Goal: Task Accomplishment & Management: Complete application form

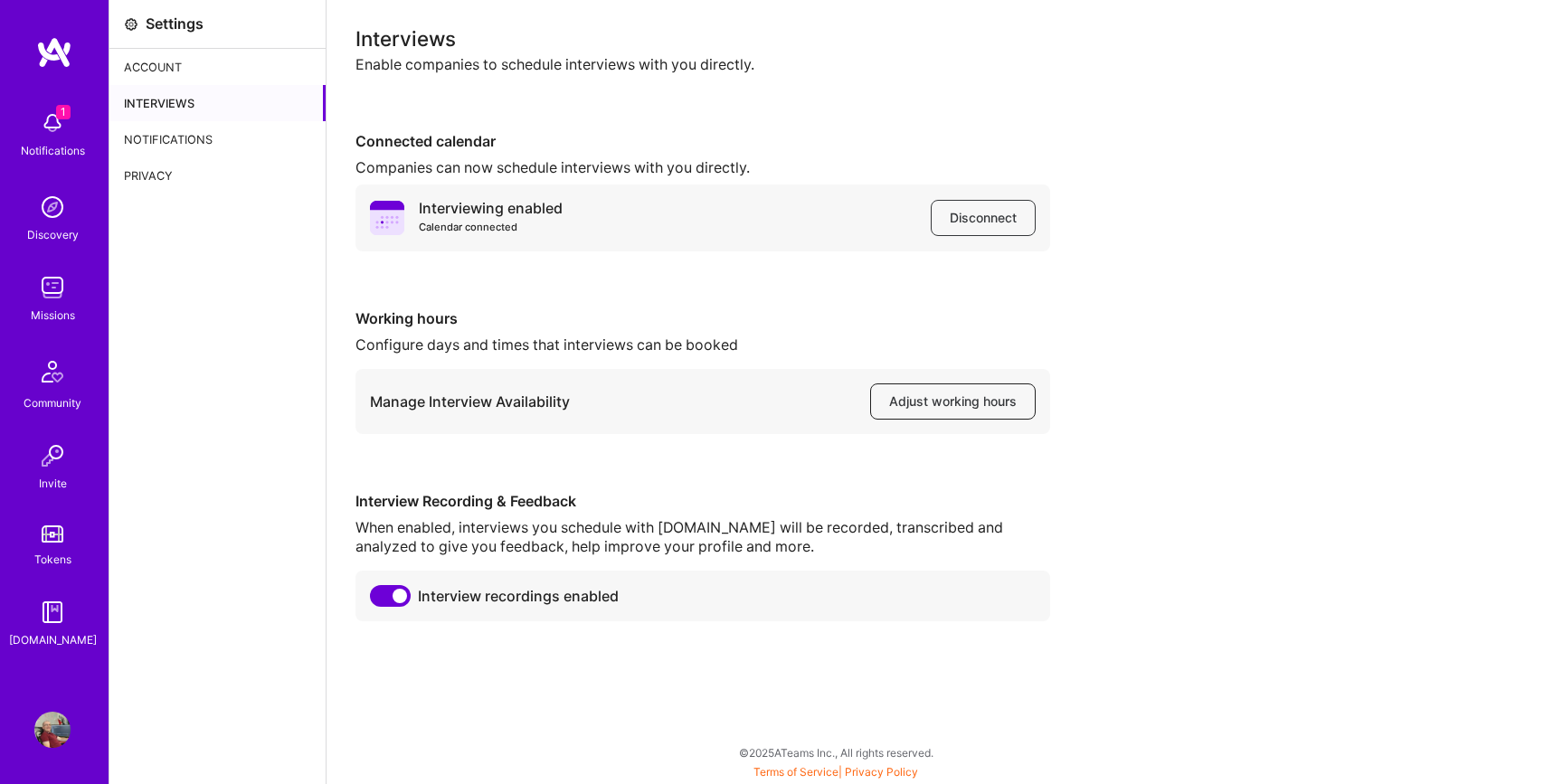
click at [932, 400] on span "Adjust working hours" at bounding box center [954, 401] width 128 height 18
click at [47, 126] on img at bounding box center [52, 123] width 36 height 36
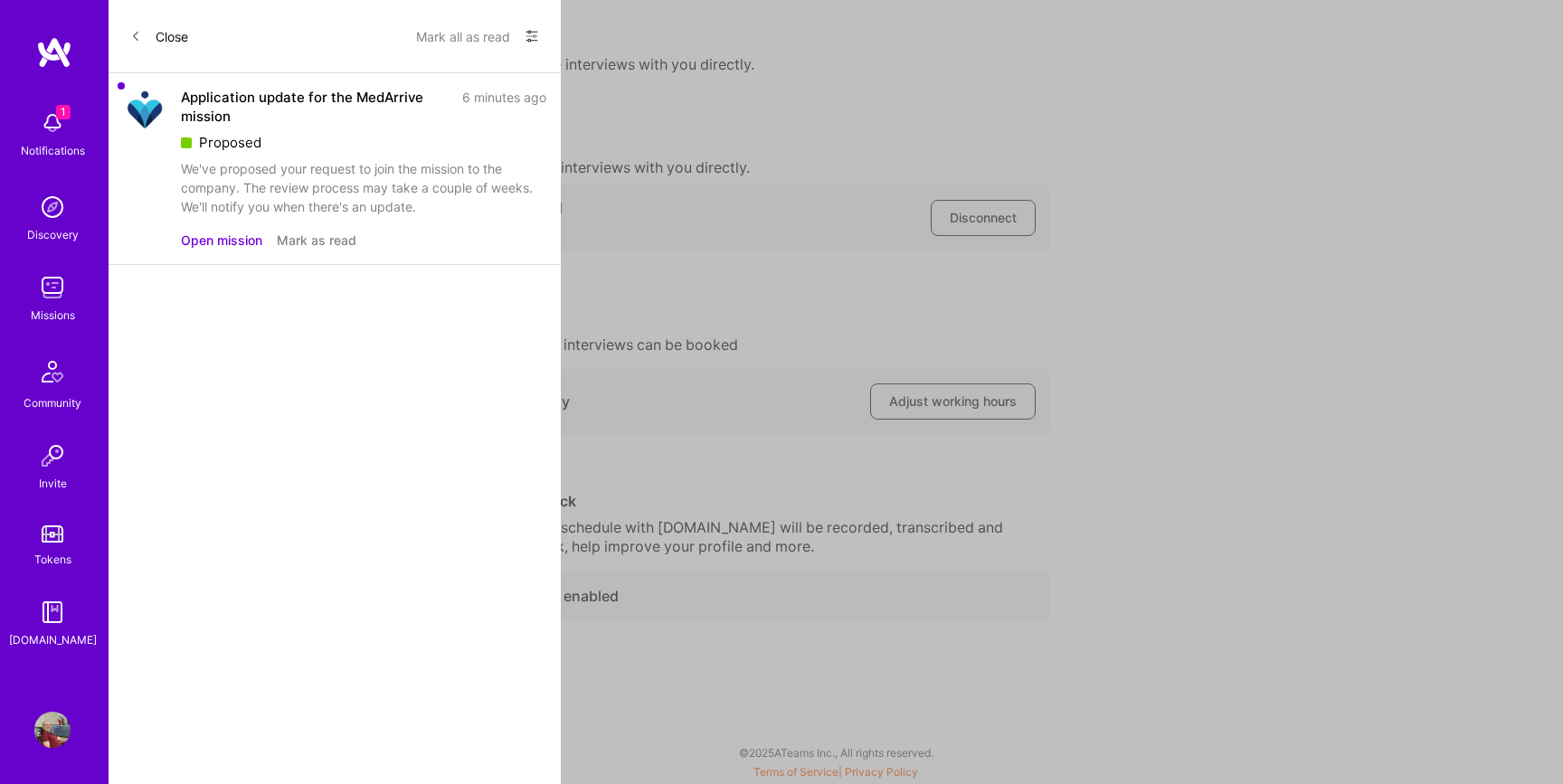
click at [236, 238] on button "Open mission" at bounding box center [221, 239] width 82 height 19
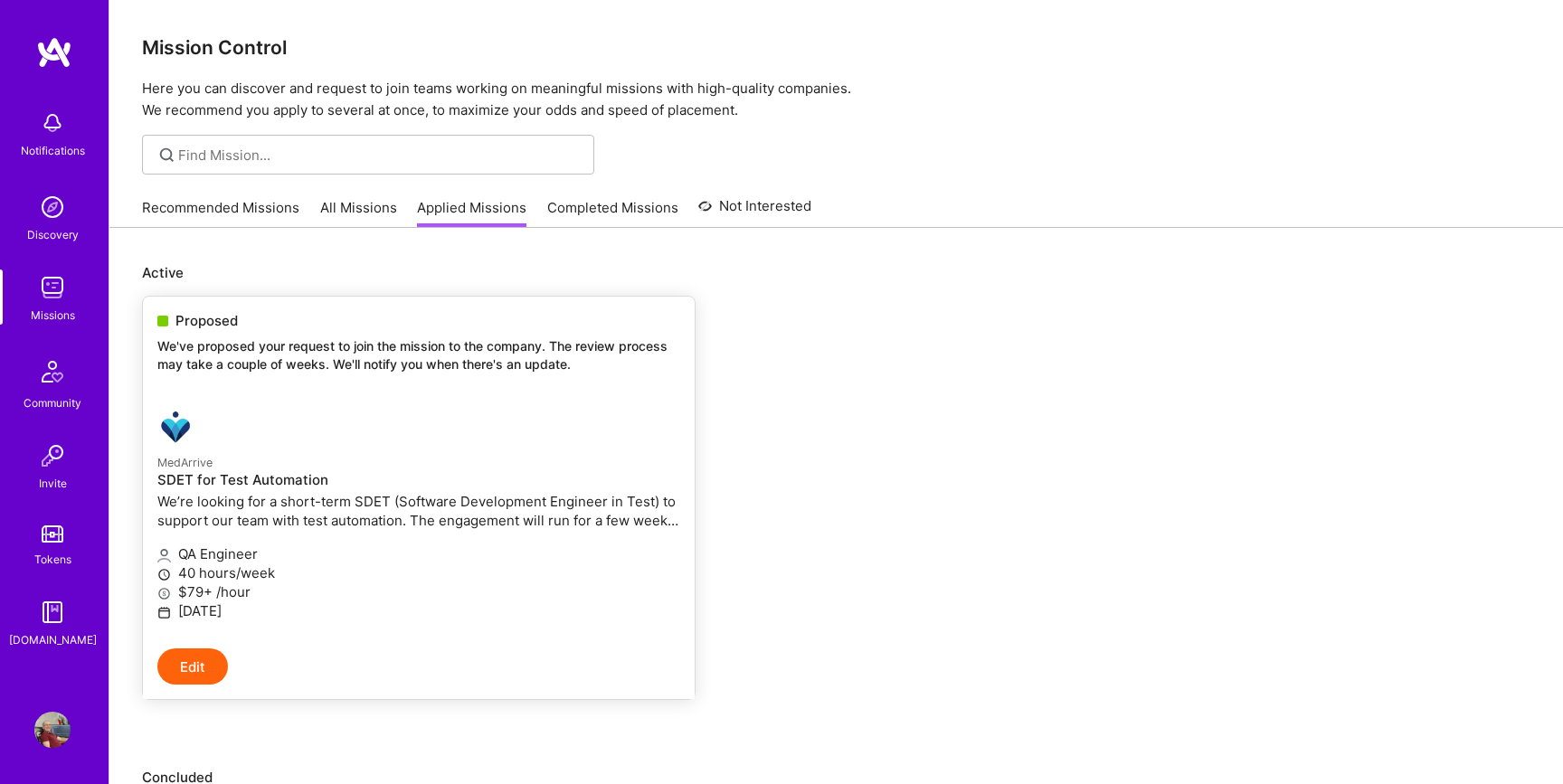
click at [377, 495] on p "We’re looking for a short-term SDET (Software Development Engineer in Test) to …" at bounding box center [418, 511] width 523 height 38
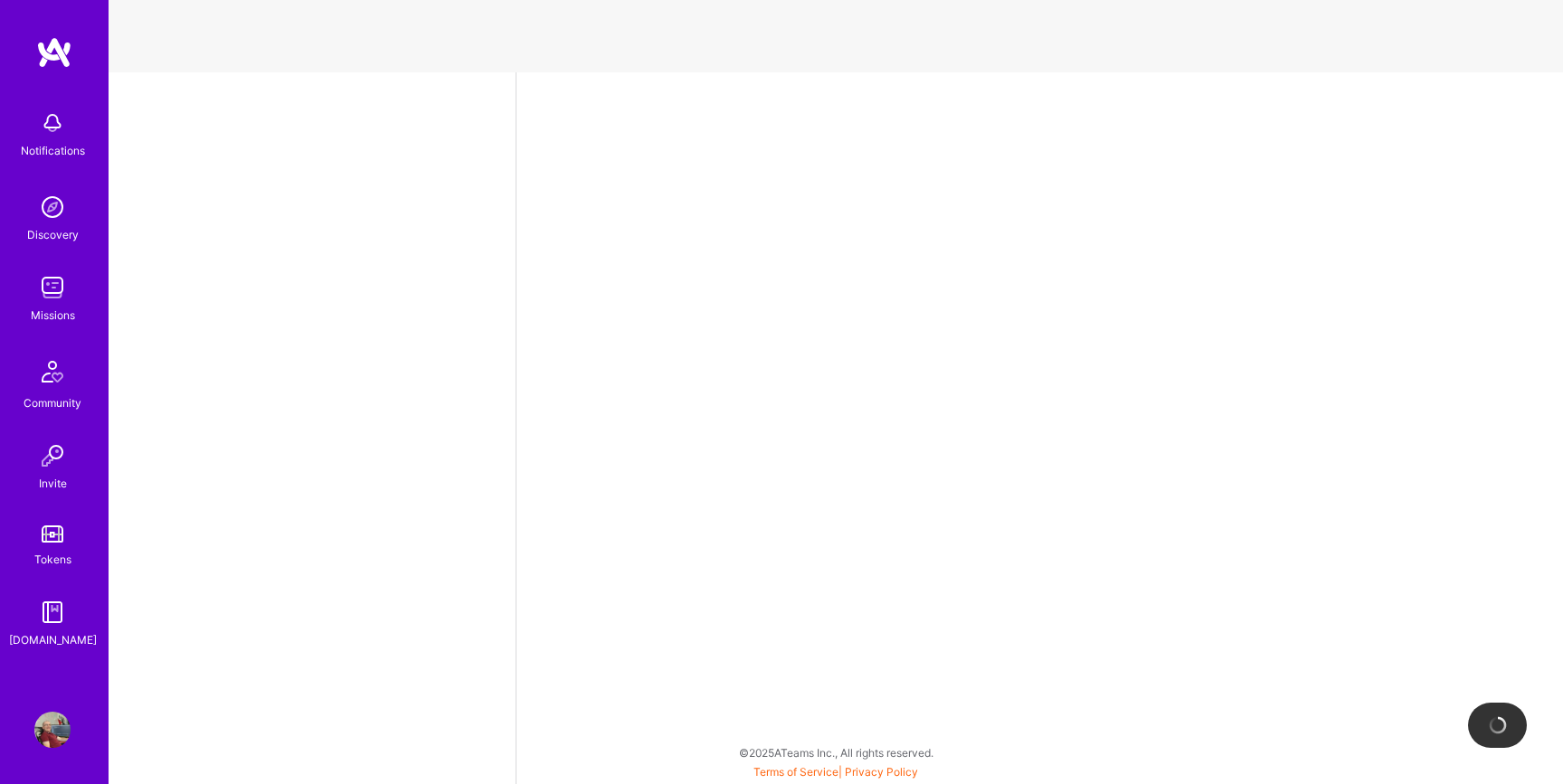
select select "BA"
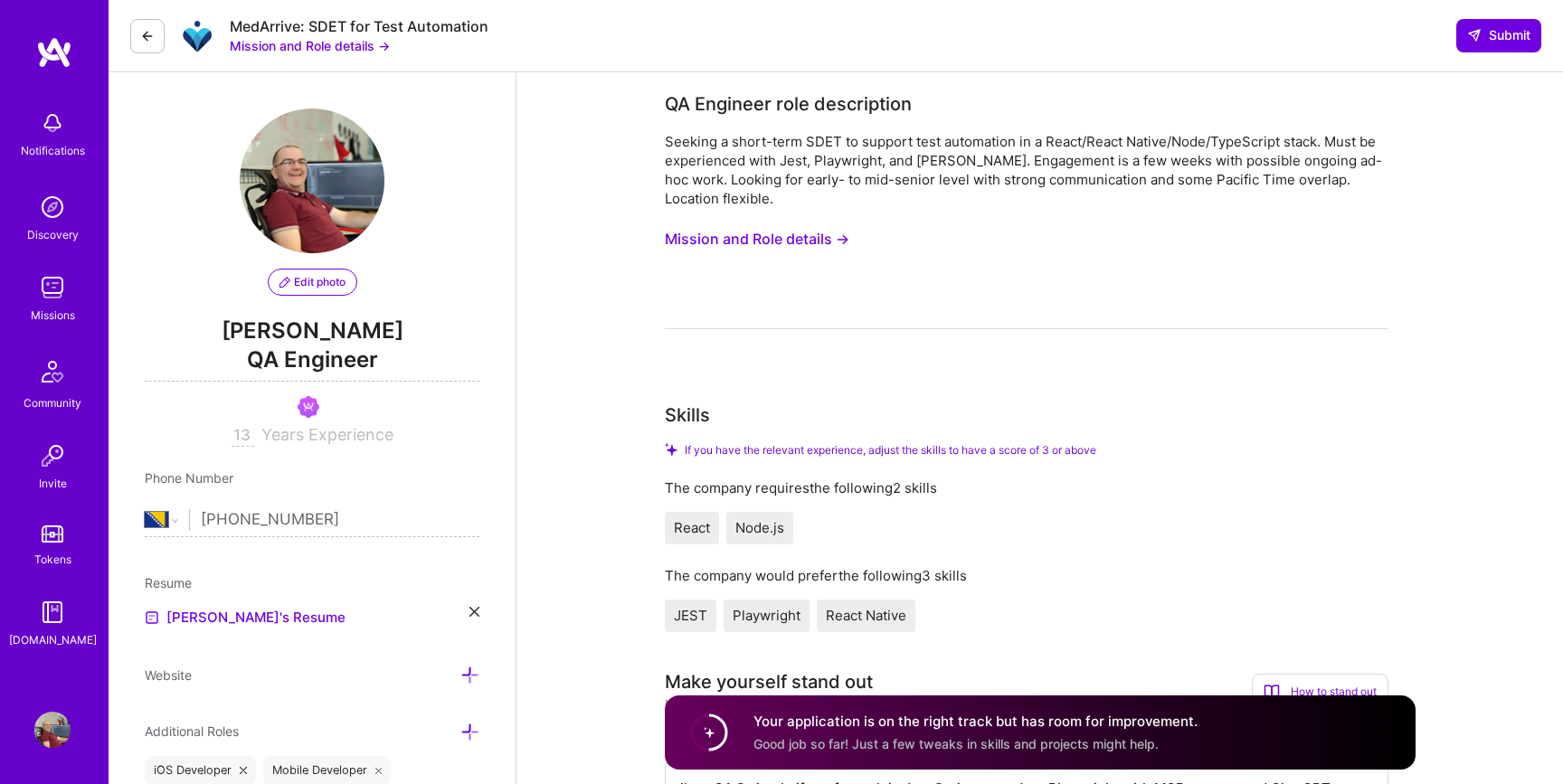
click at [756, 243] on button "Mission and Role details →" at bounding box center [758, 239] width 185 height 33
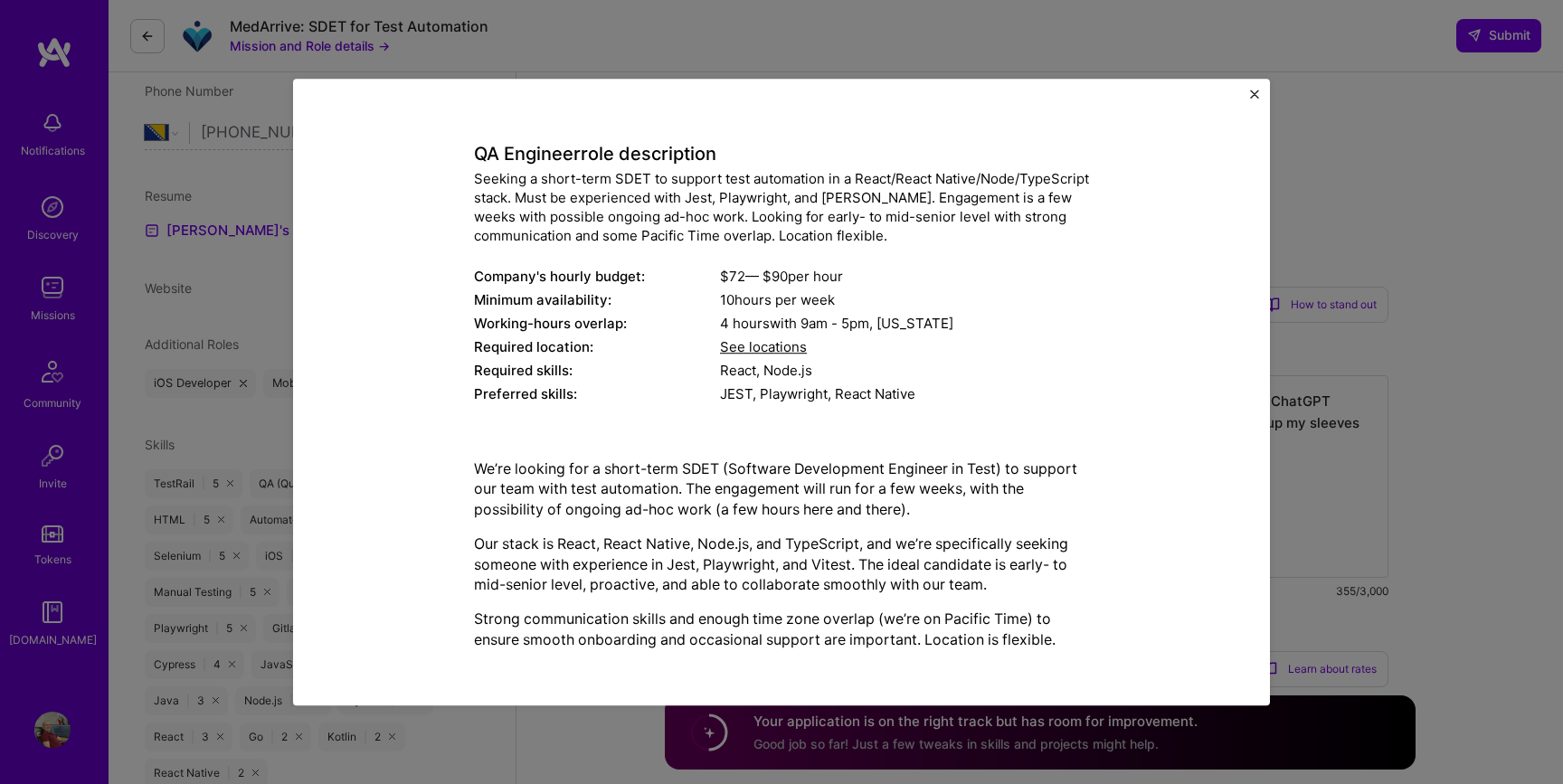
scroll to position [391, 0]
click at [1257, 94] on img "Close" at bounding box center [1254, 93] width 9 height 9
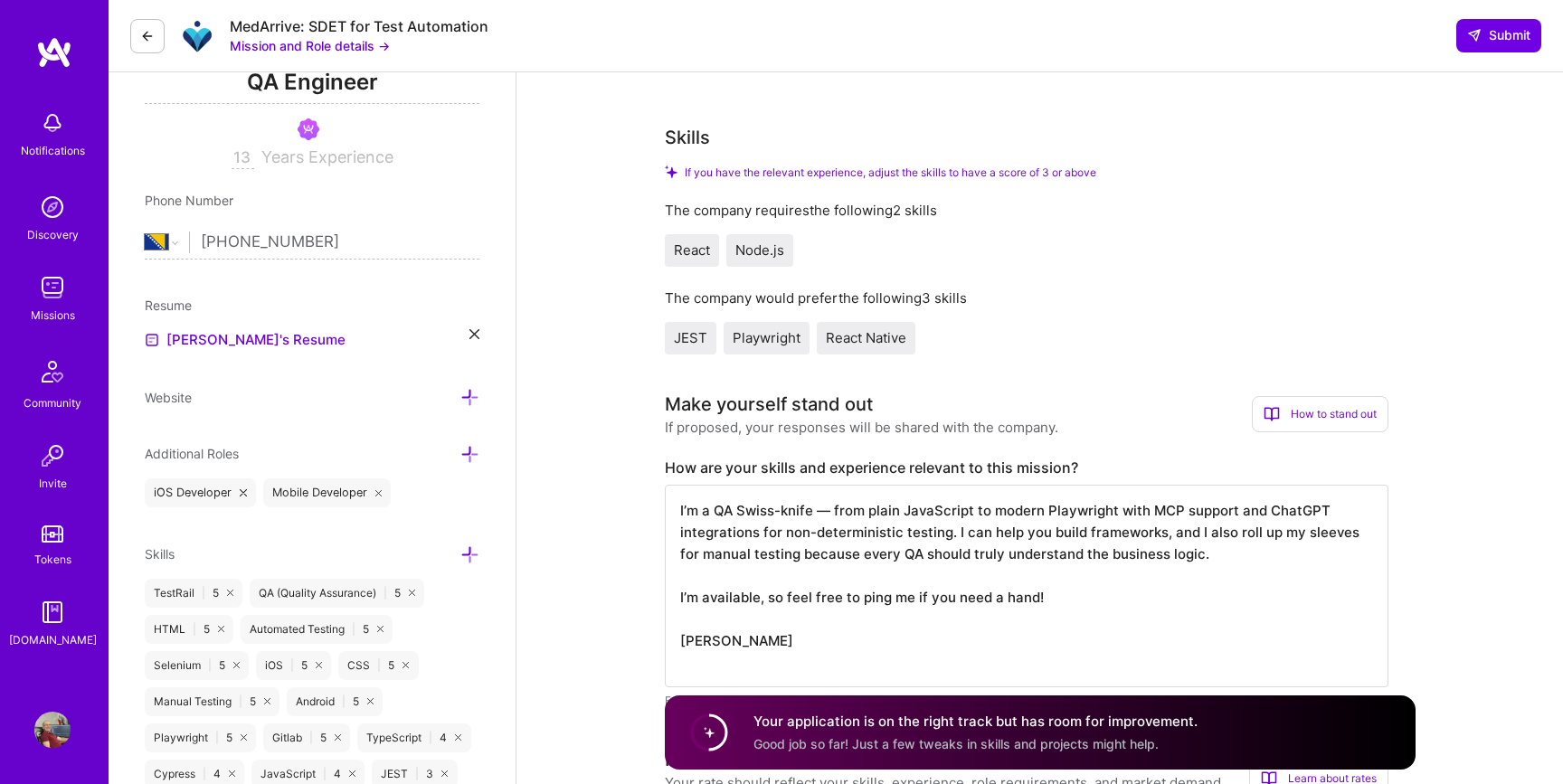
scroll to position [302, 0]
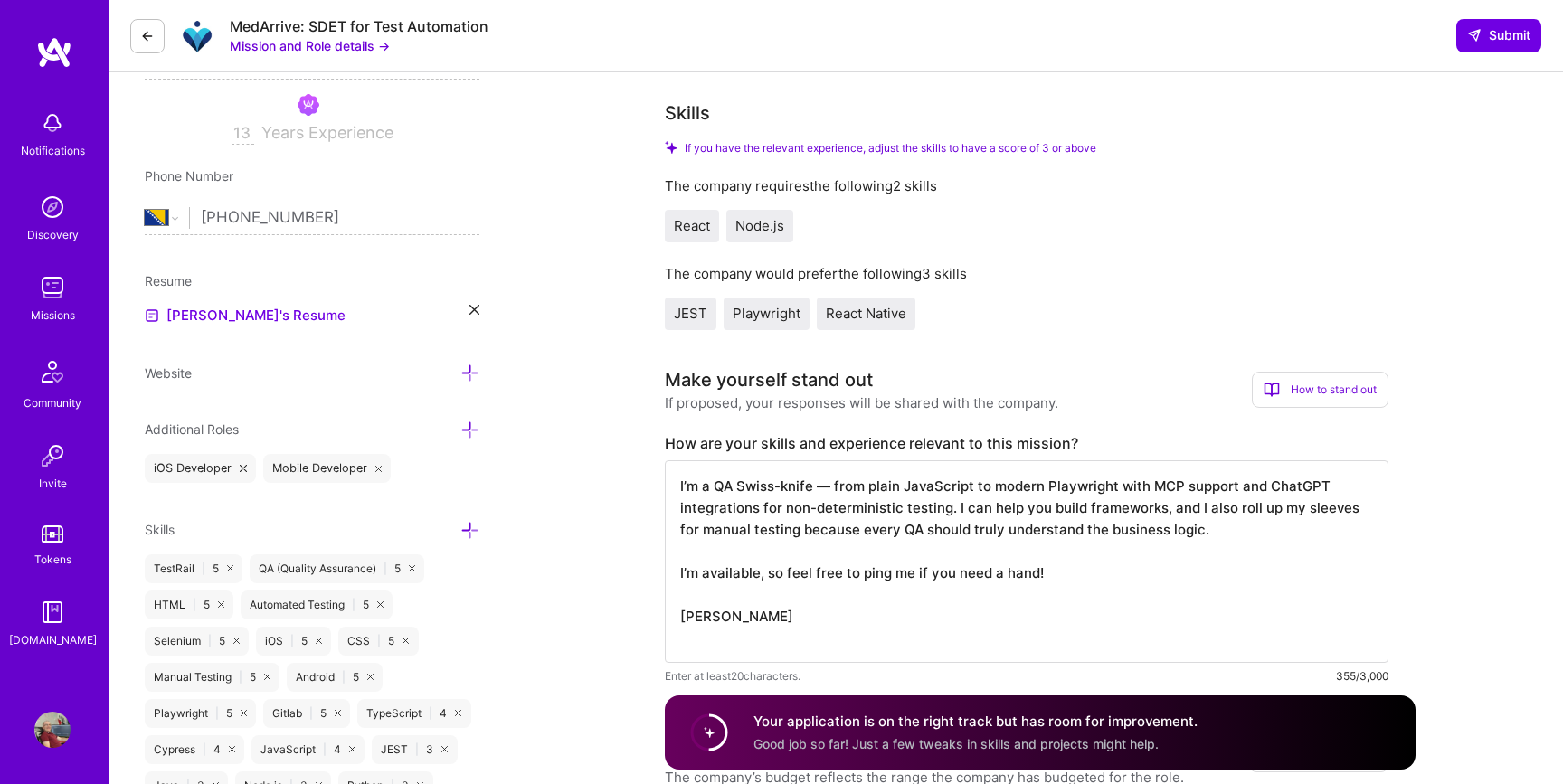
click at [957, 728] on h4 "Your application is on the right track but has room for improvement." at bounding box center [975, 720] width 444 height 19
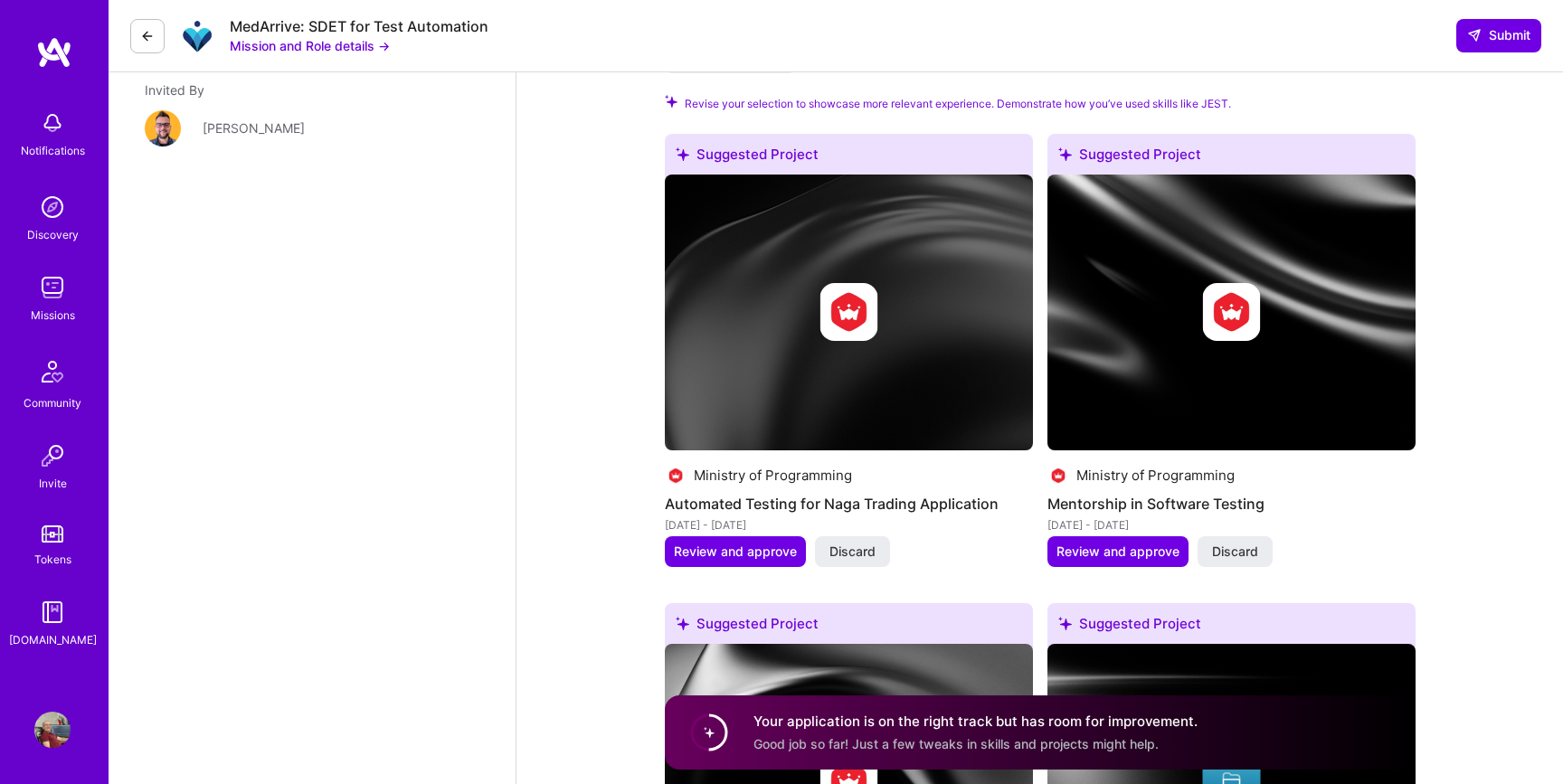
scroll to position [2026, 0]
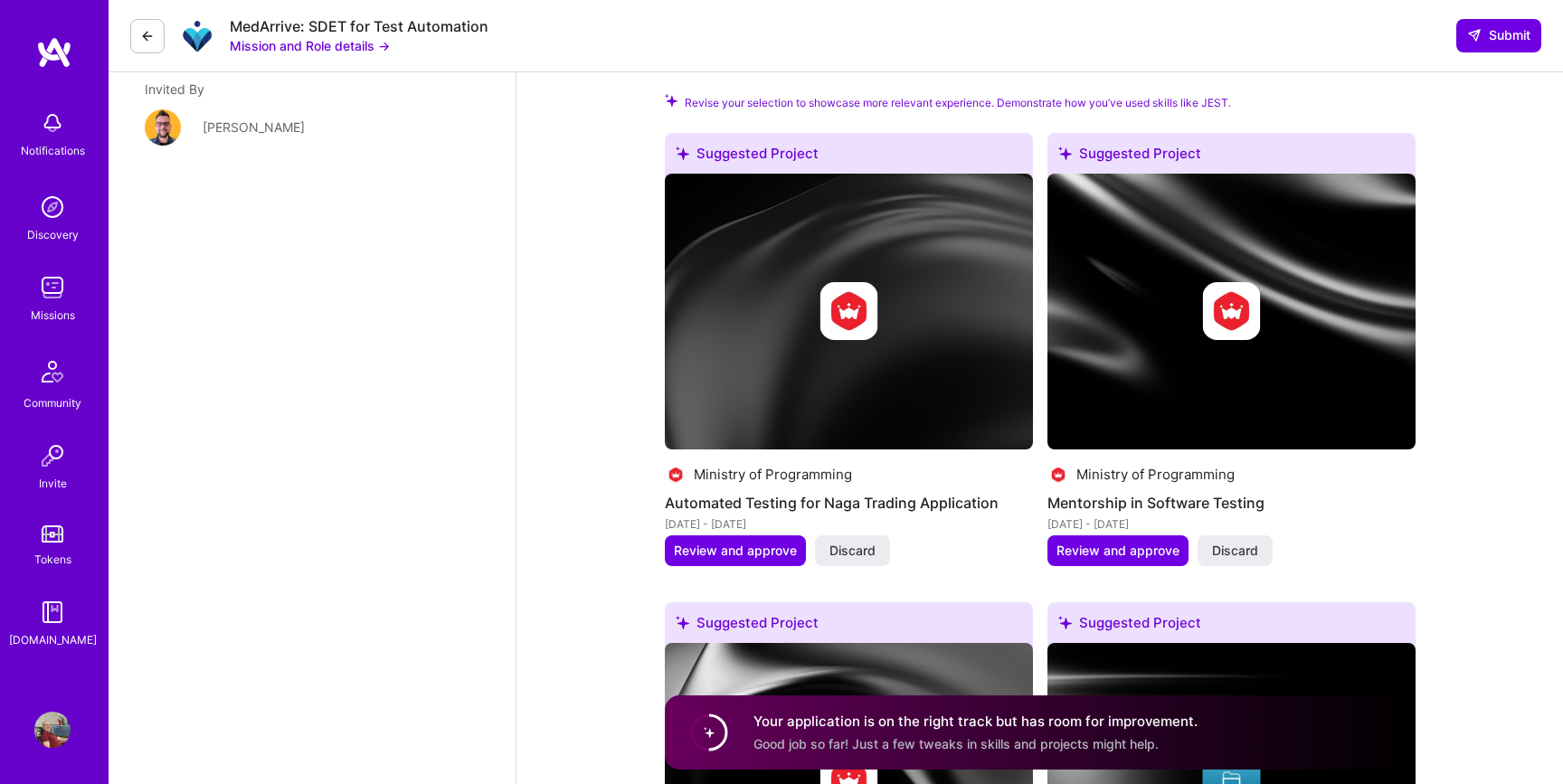
click at [227, 132] on div "[PERSON_NAME]" at bounding box center [254, 126] width 102 height 19
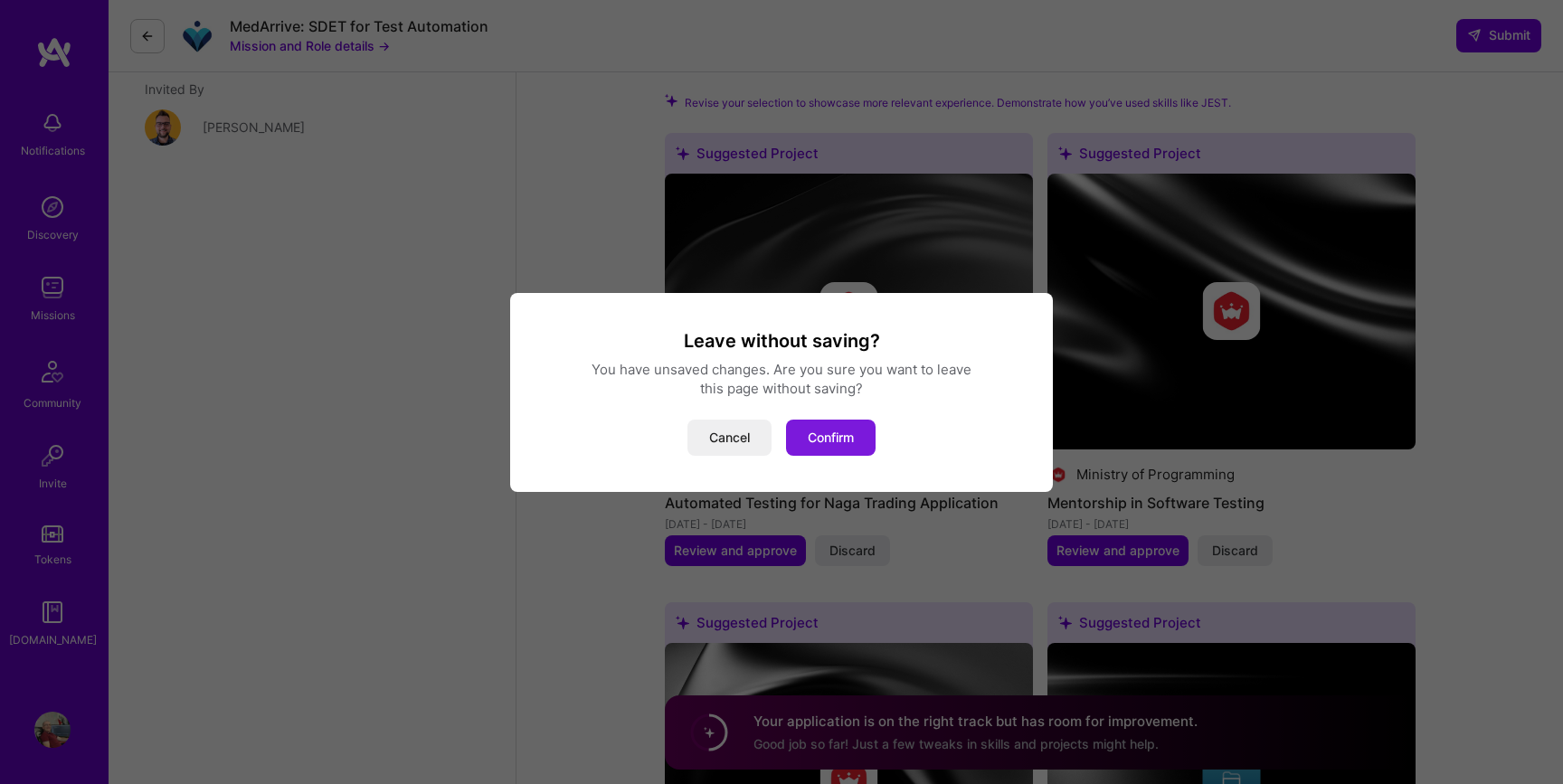
click at [852, 442] on button "Confirm" at bounding box center [831, 438] width 90 height 36
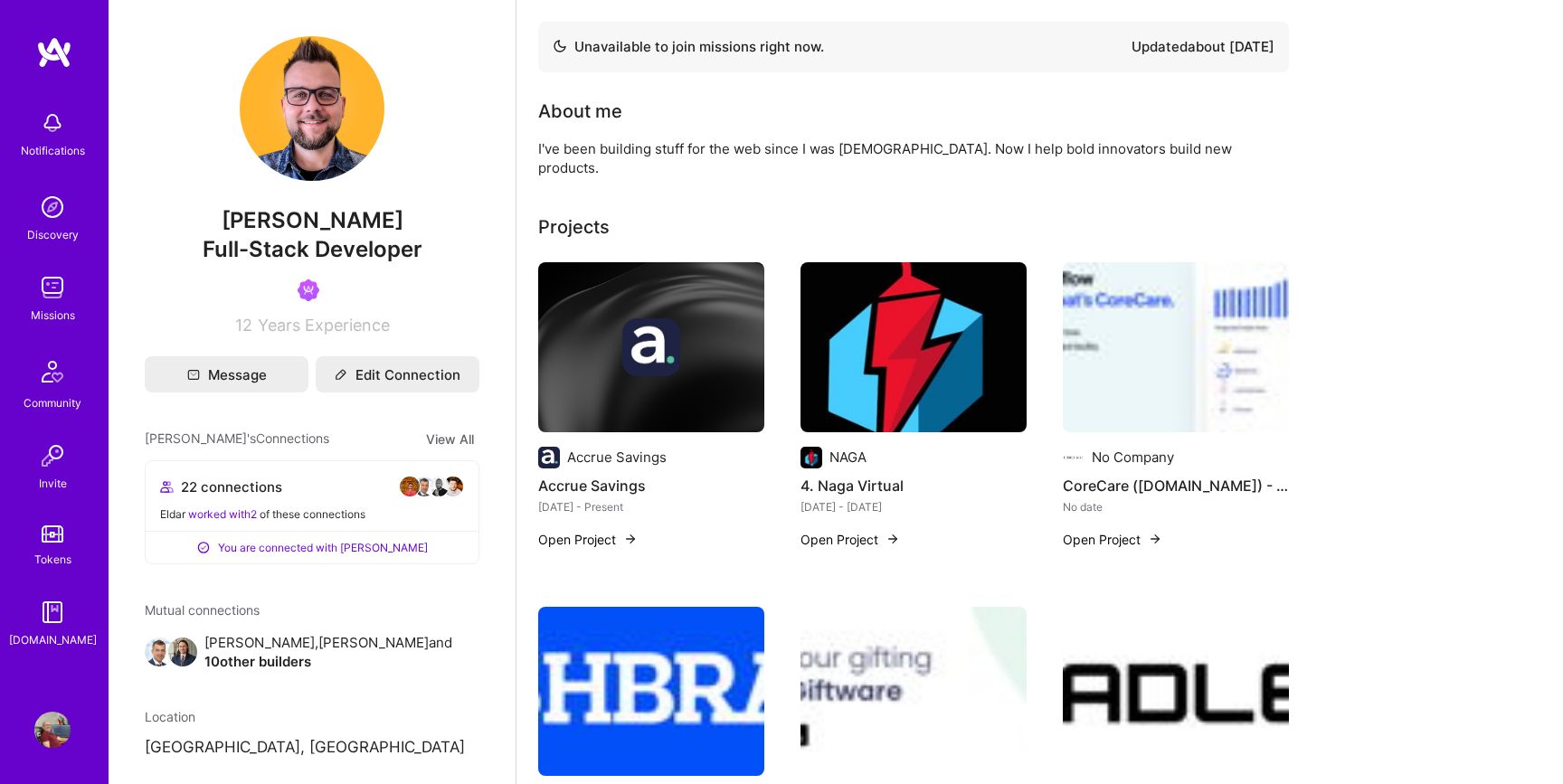
click at [44, 211] on img at bounding box center [52, 207] width 36 height 36
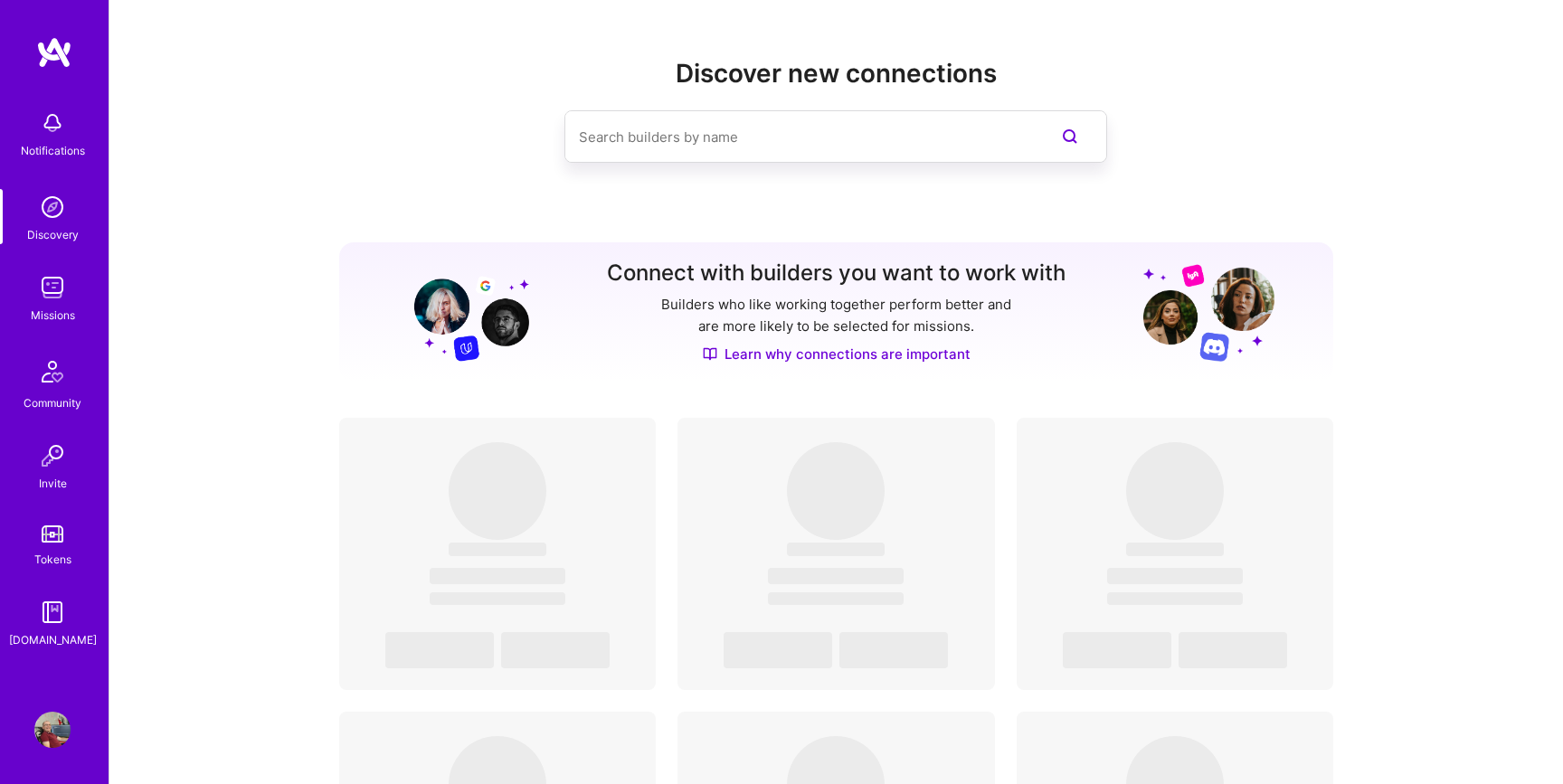
click at [46, 140] on img at bounding box center [52, 123] width 36 height 36
click at [782, 173] on div "Notifications Discovery Missions Community Invite Tokens [DOMAIN_NAME] Profile …" at bounding box center [782, 749] width 1563 height 1497
